Goal: Task Accomplishment & Management: Manage account settings

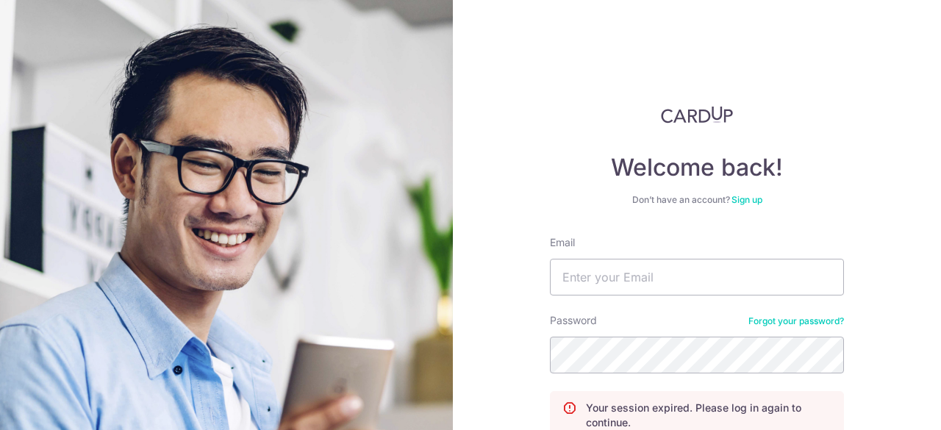
scroll to position [139, 0]
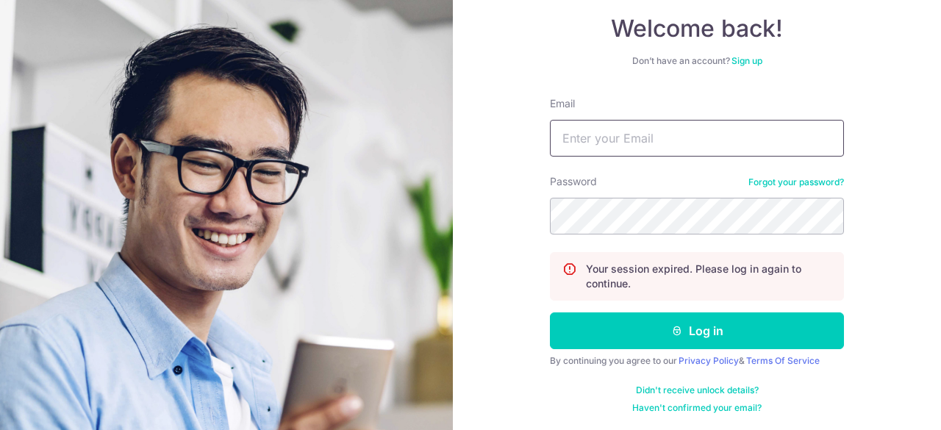
click at [589, 141] on input "Email" at bounding box center [697, 138] width 294 height 37
type input "[EMAIL_ADDRESS][DOMAIN_NAME]"
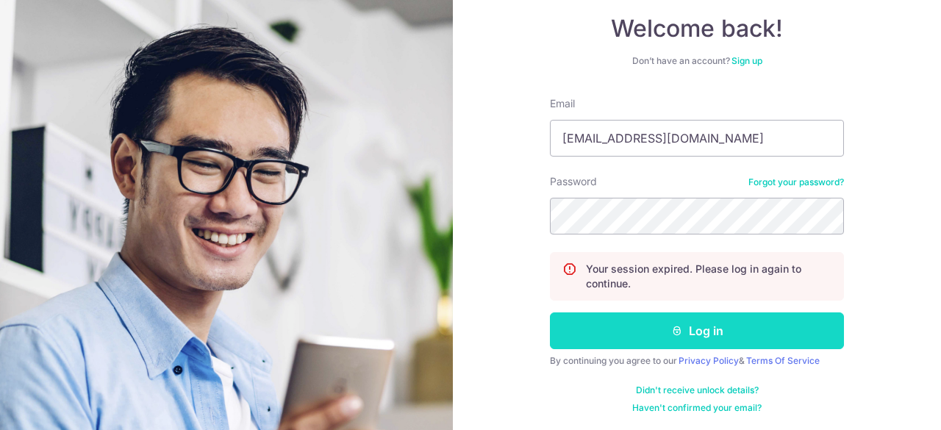
click at [662, 326] on button "Log in" at bounding box center [697, 330] width 294 height 37
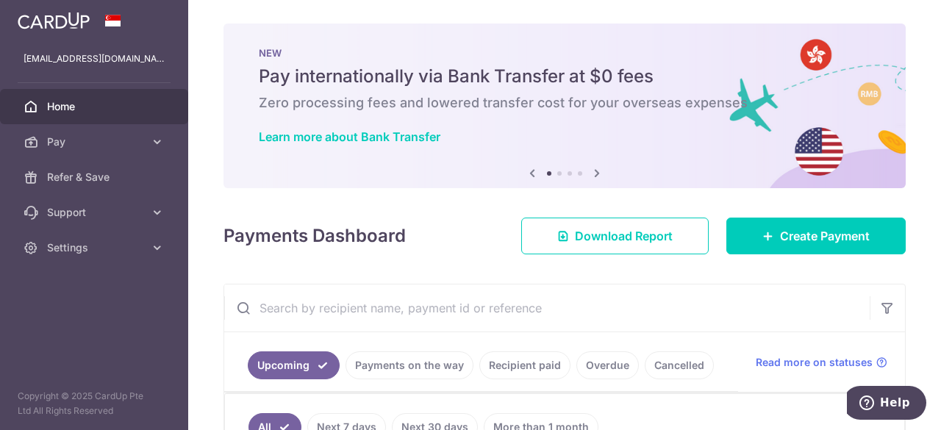
scroll to position [220, 0]
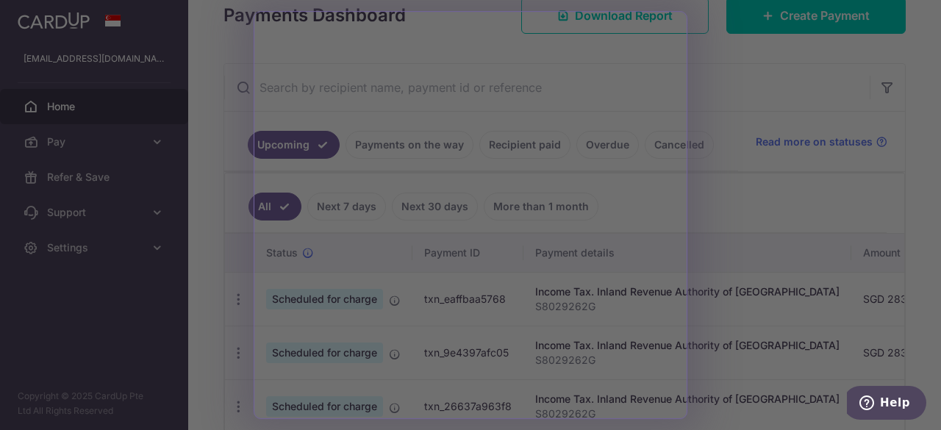
click at [736, 211] on div at bounding box center [475, 217] width 950 height 434
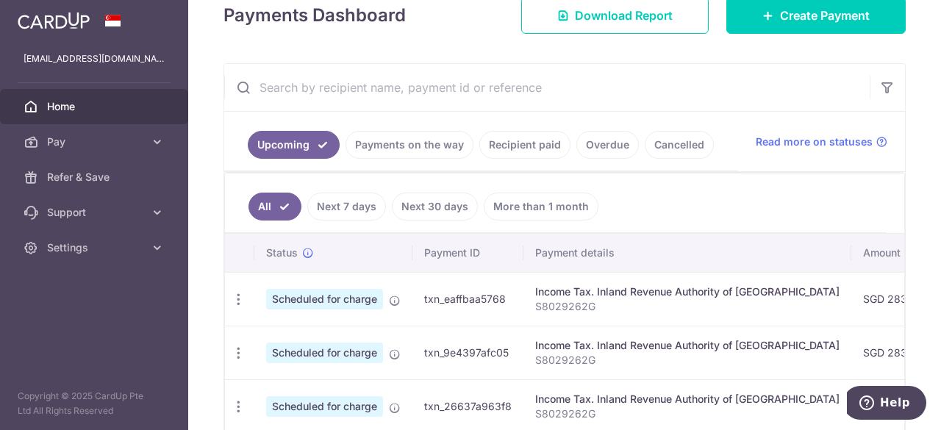
click at [531, 145] on link "Recipient paid" at bounding box center [524, 145] width 91 height 28
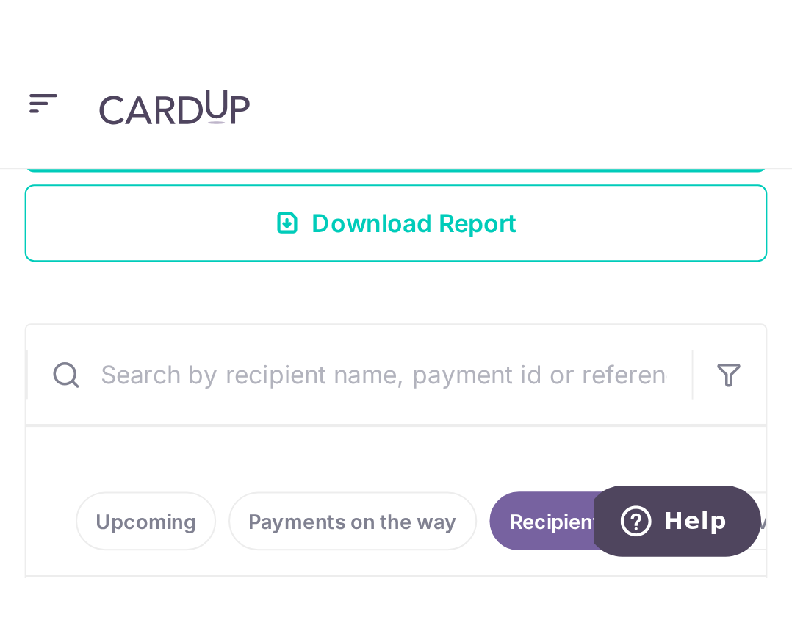
scroll to position [312, 0]
